Goal: Task Accomplishment & Management: Complete application form

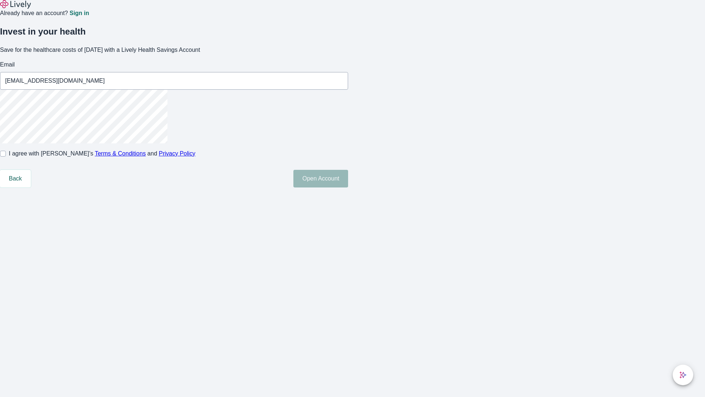
click at [6, 156] on input "I agree with Lively’s Terms & Conditions and Privacy Policy" at bounding box center [3, 154] width 6 height 6
checkbox input "true"
click at [348, 187] on button "Open Account" at bounding box center [320, 179] width 55 height 18
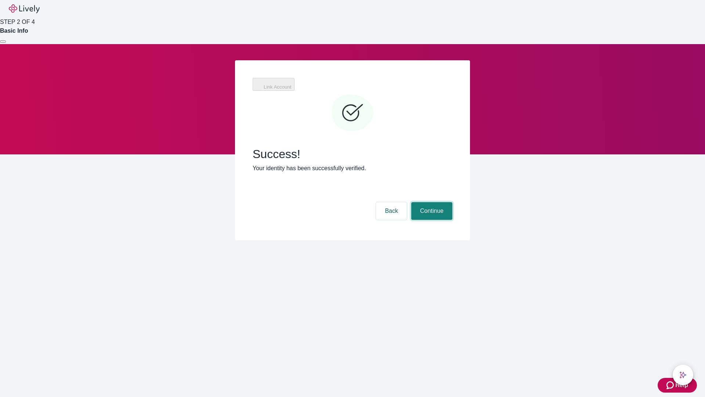
click at [431, 202] on button "Continue" at bounding box center [431, 211] width 41 height 18
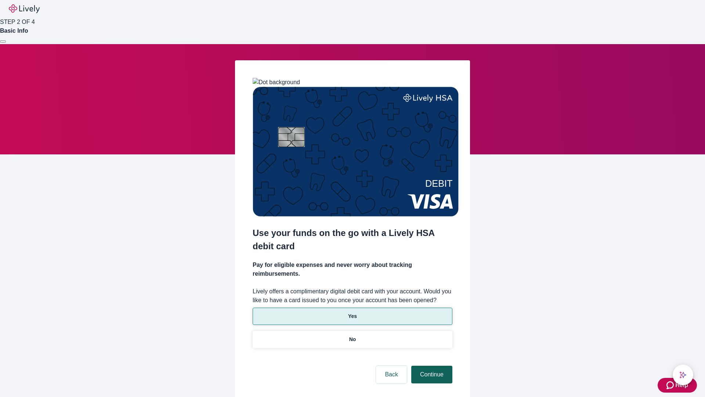
click at [352, 335] on p "No" at bounding box center [352, 339] width 7 height 8
click at [431, 365] on button "Continue" at bounding box center [431, 374] width 41 height 18
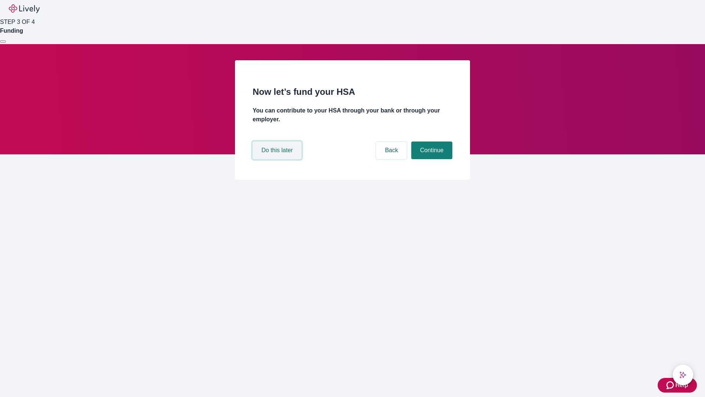
click at [278, 159] on button "Do this later" at bounding box center [277, 150] width 49 height 18
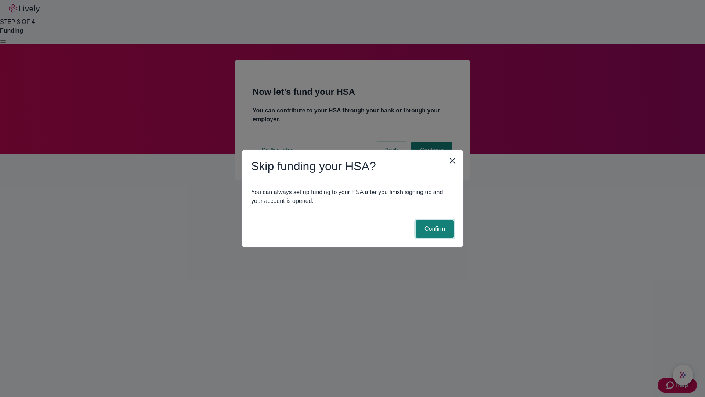
click at [434, 229] on button "Confirm" at bounding box center [435, 229] width 38 height 18
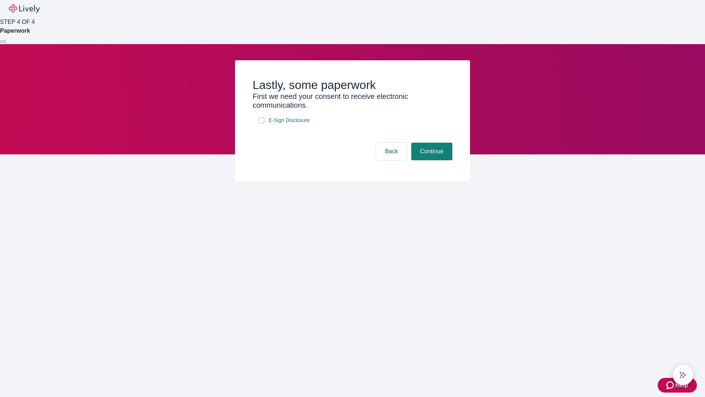
click at [262, 123] on input "E-Sign Disclosure" at bounding box center [262, 120] width 6 height 6
checkbox input "true"
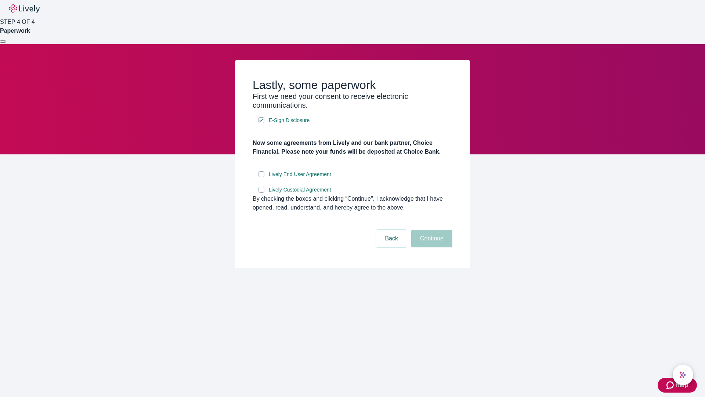
click at [262, 177] on input "Lively End User Agreement" at bounding box center [262, 174] width 6 height 6
checkbox input "true"
click at [262, 192] on input "Lively Custodial Agreement" at bounding box center [262, 190] width 6 height 6
checkbox input "true"
click at [431, 247] on button "Continue" at bounding box center [431, 239] width 41 height 18
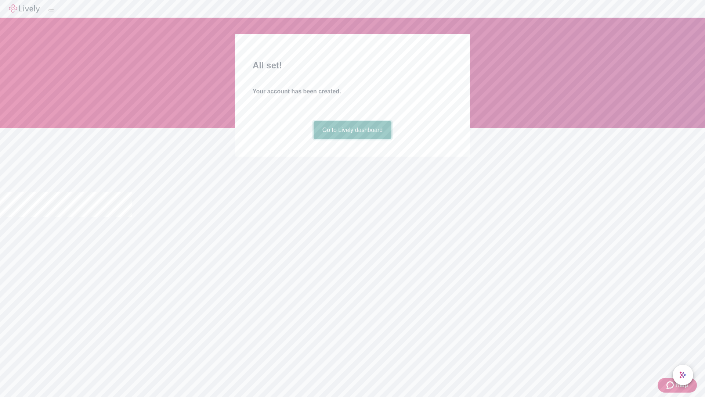
click at [352, 139] on link "Go to Lively dashboard" at bounding box center [353, 130] width 78 height 18
